Goal: Task Accomplishment & Management: Manage account settings

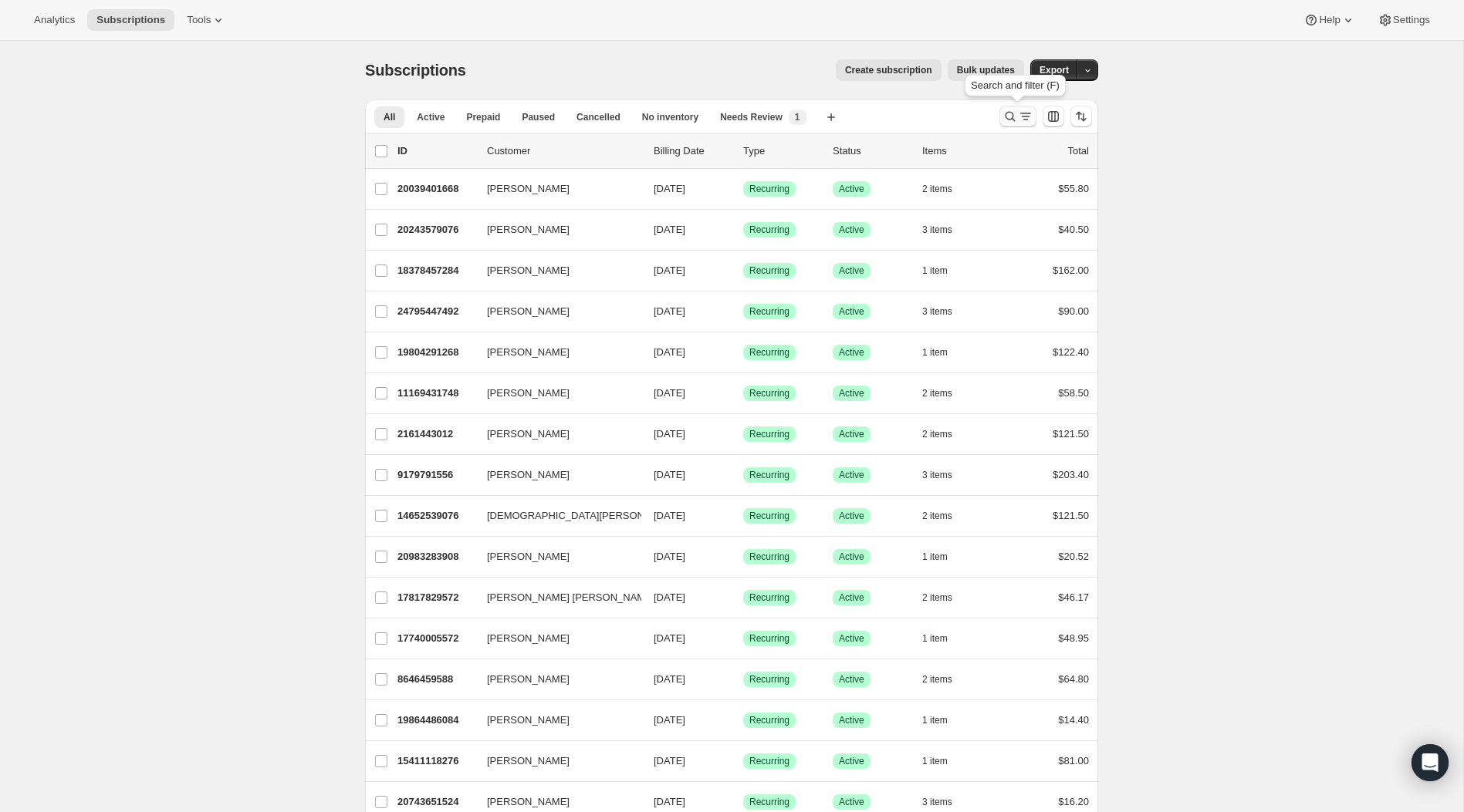
click at [1011, 124] on icon "Search and filter results" at bounding box center [1011, 116] width 15 height 15
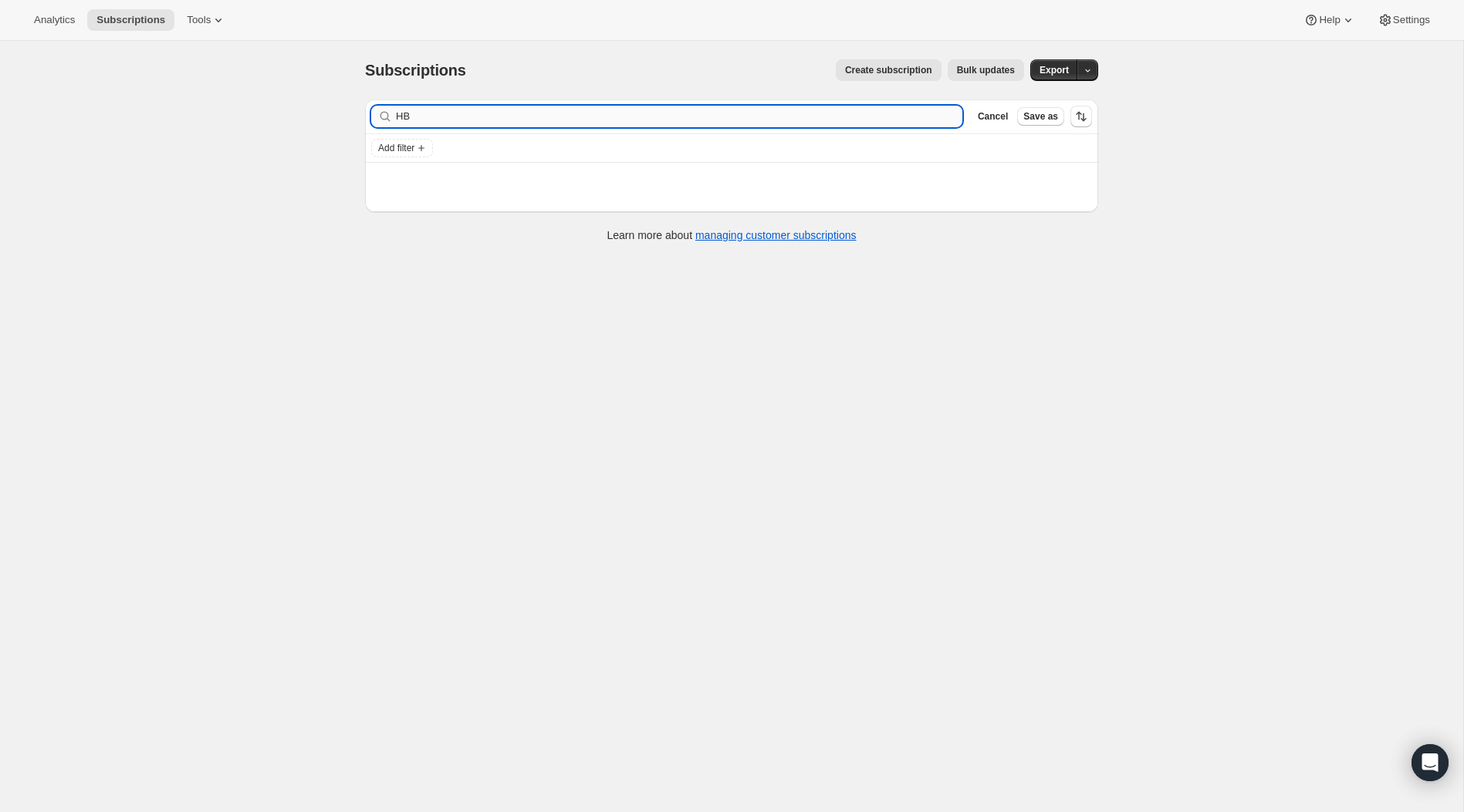
type input "H"
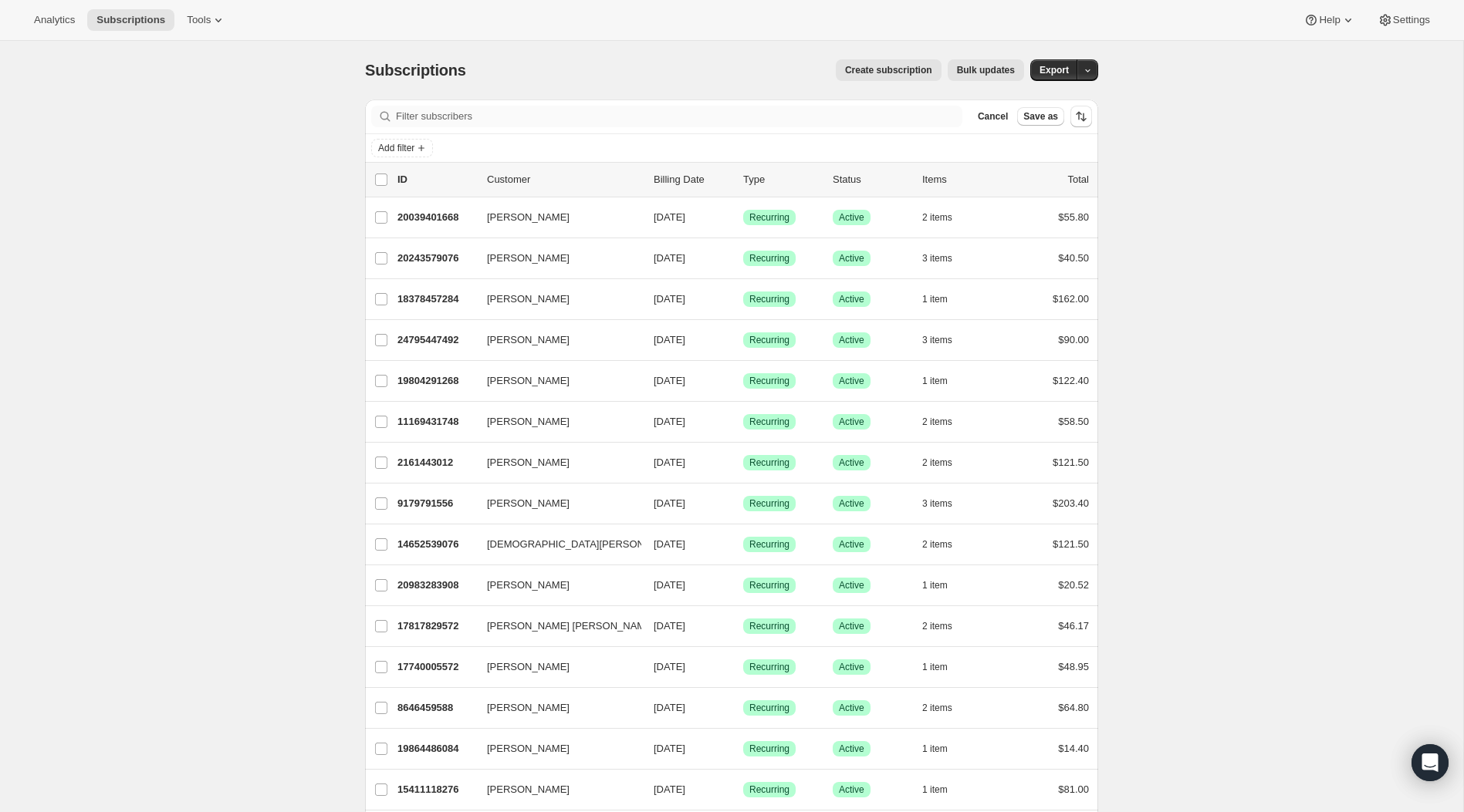
click at [660, 105] on div "Filter subscribers Cancel Save as" at bounding box center [732, 117] width 733 height 34
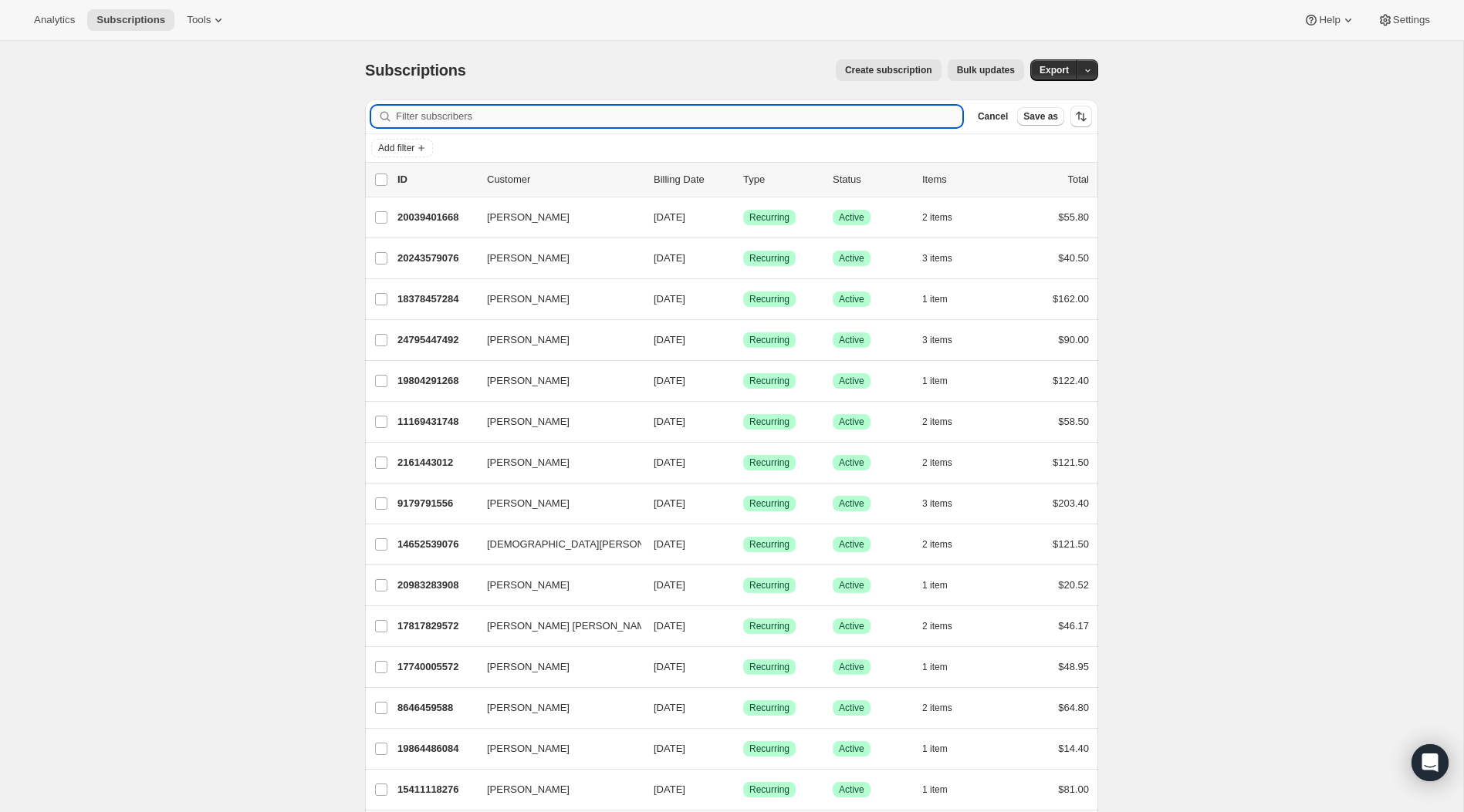
click at [660, 114] on input "Filter subscribers" at bounding box center [679, 116] width 567 height 22
paste input "[PERSON_NAME]"
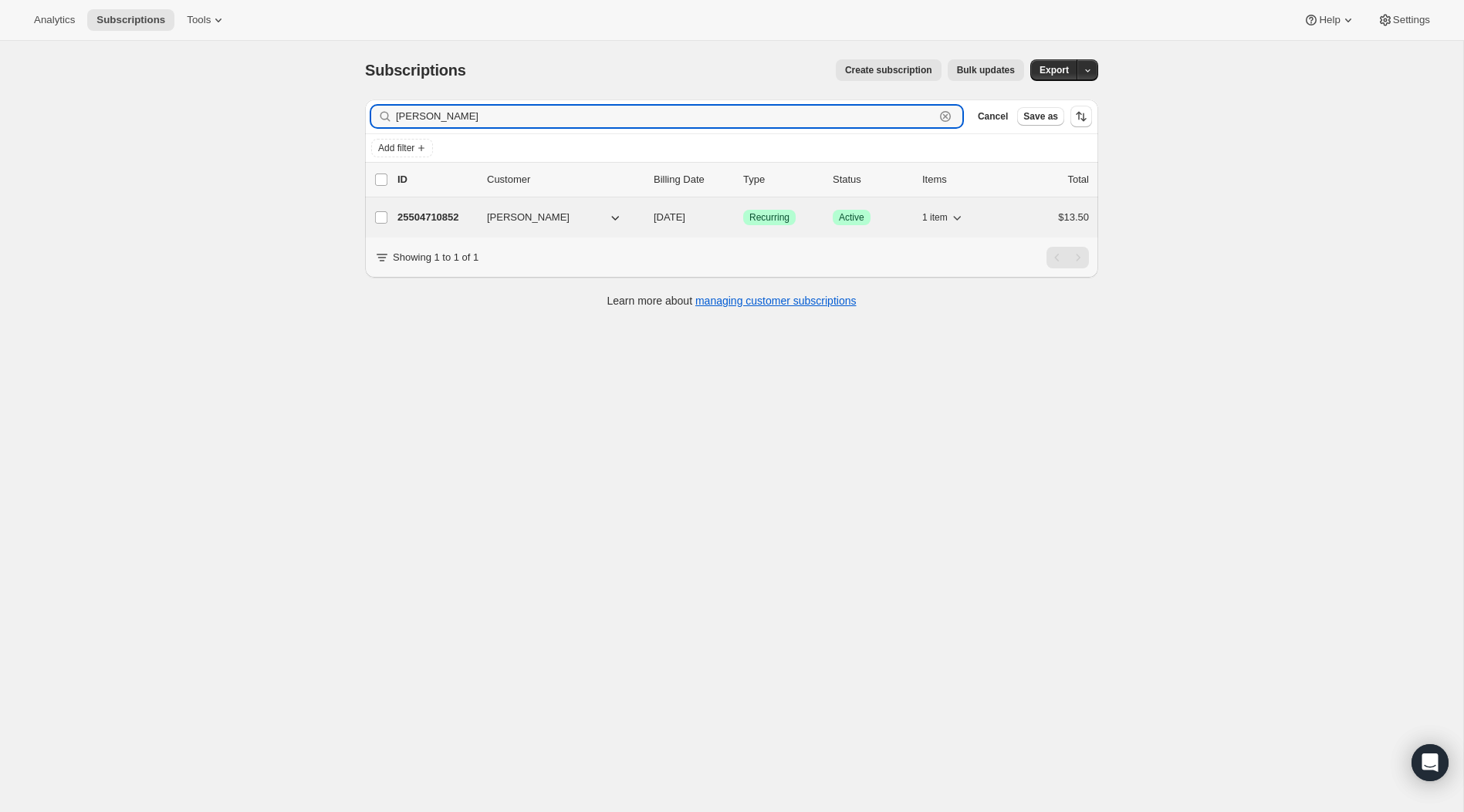
type input "[PERSON_NAME]"
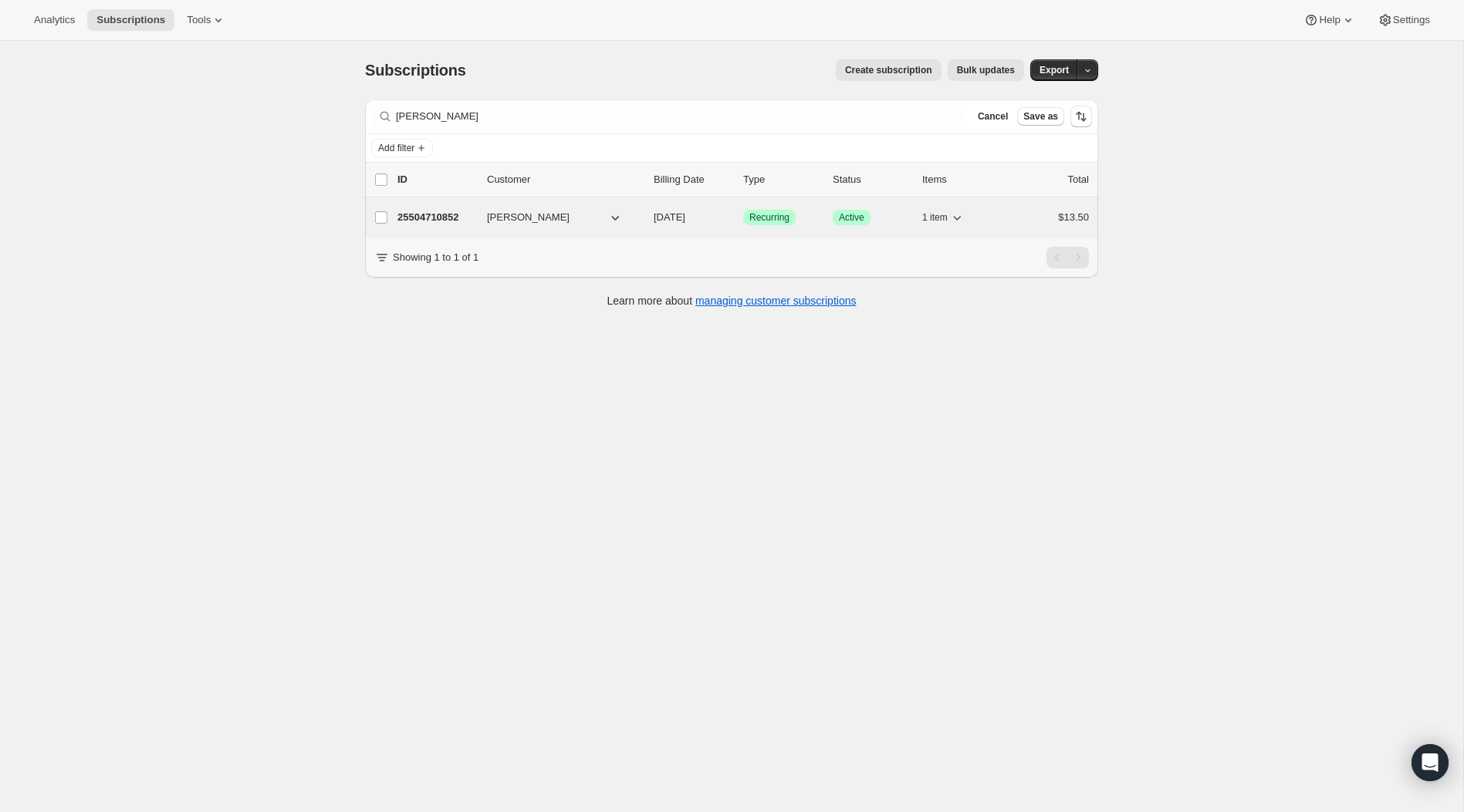
click at [421, 214] on p "25504710852" at bounding box center [435, 217] width 77 height 15
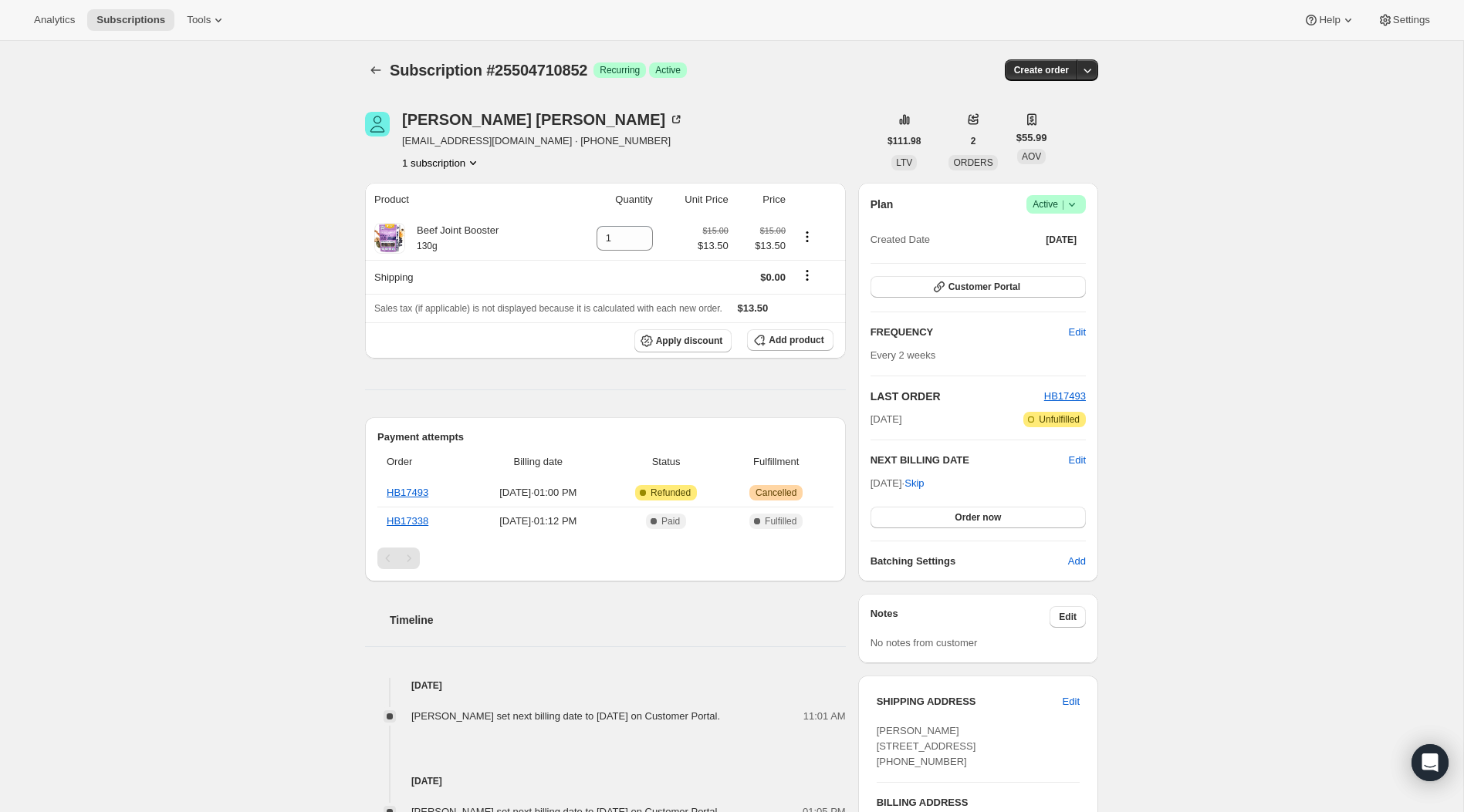
click at [1076, 201] on icon at bounding box center [1072, 205] width 15 height 15
click at [1072, 266] on span "Cancel subscription" at bounding box center [1053, 261] width 88 height 11
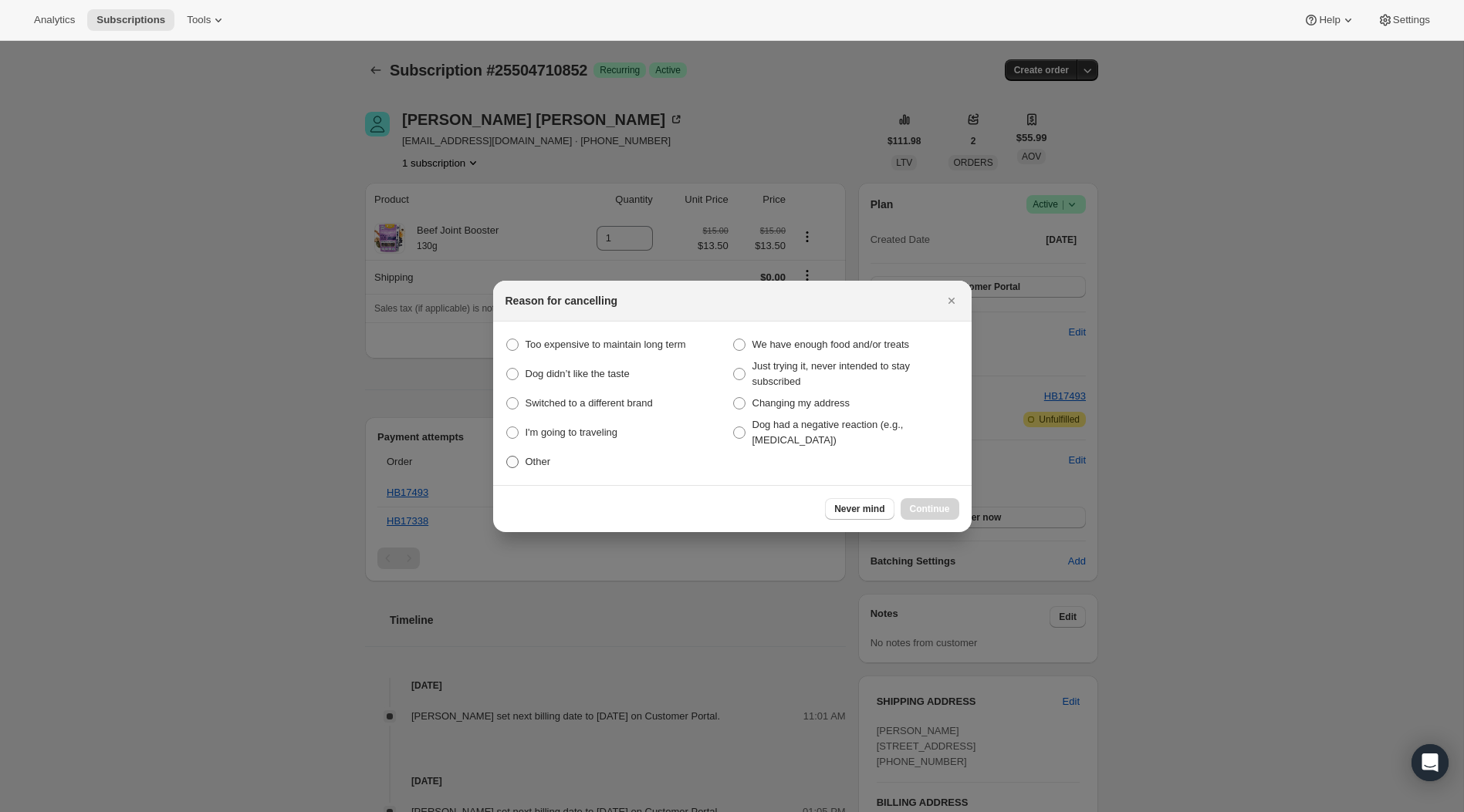
click at [568, 464] on label "Other" at bounding box center [619, 462] width 227 height 22
click at [507, 457] on input "Other" at bounding box center [507, 456] width 1 height 1
radio input "true"
click at [922, 505] on span "Continue" at bounding box center [930, 508] width 40 height 12
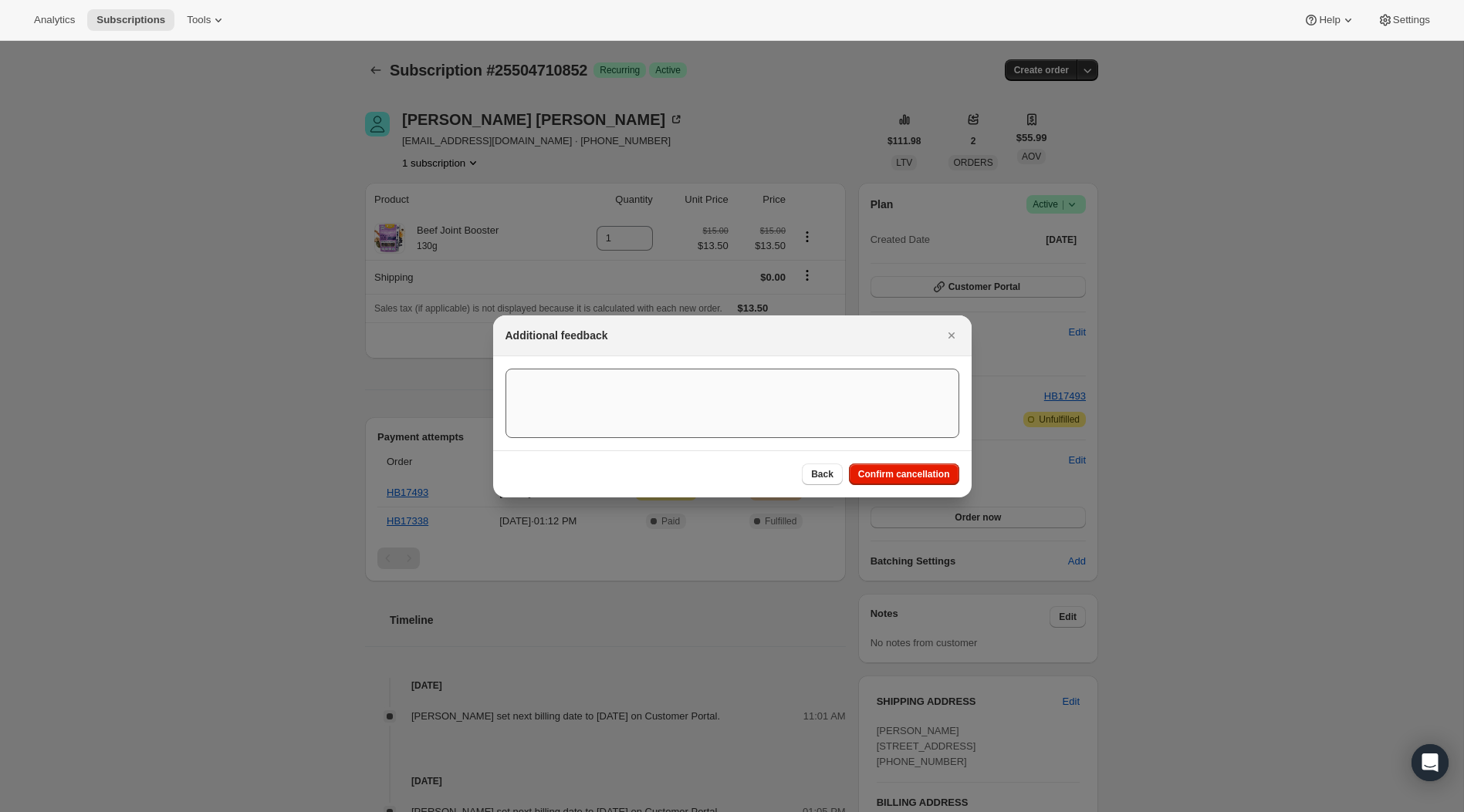
click at [926, 478] on span "Confirm cancellation" at bounding box center [904, 474] width 91 height 12
